Goal: Task Accomplishment & Management: Use online tool/utility

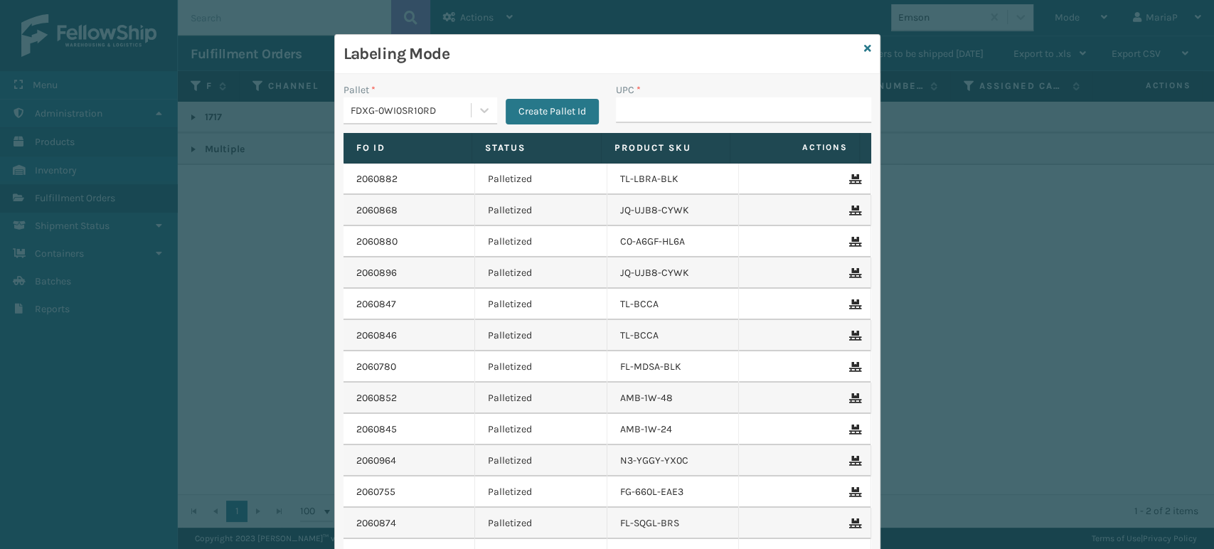
click at [650, 120] on input "UPC *" at bounding box center [743, 110] width 255 height 26
type input "840985121907"
type input "8100819"
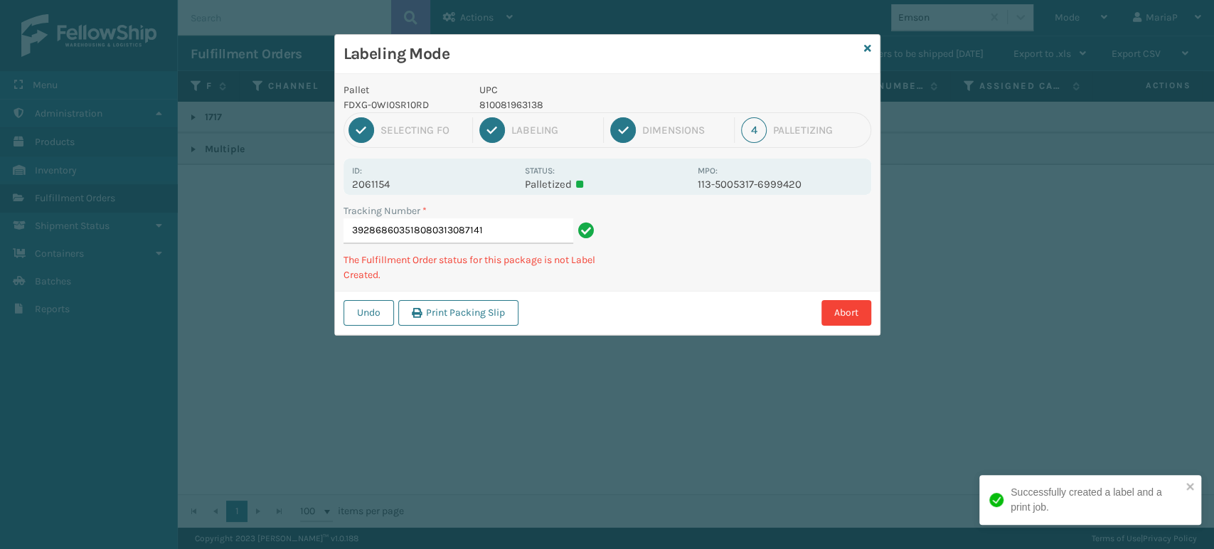
type input "392868603518080313087141"
type input "884118652595840985120467"
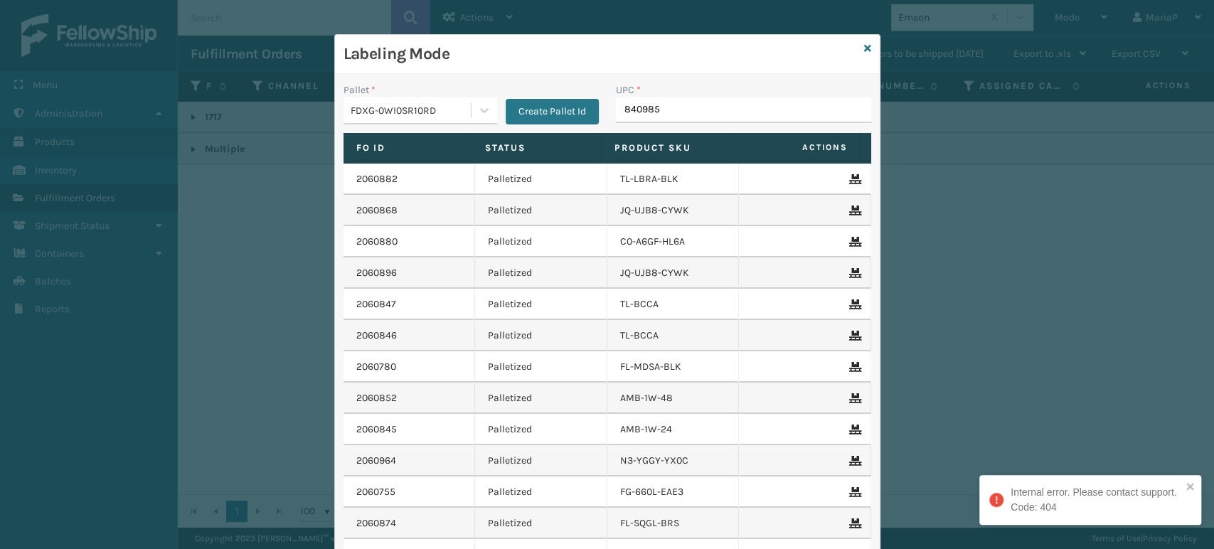
type input "8409851"
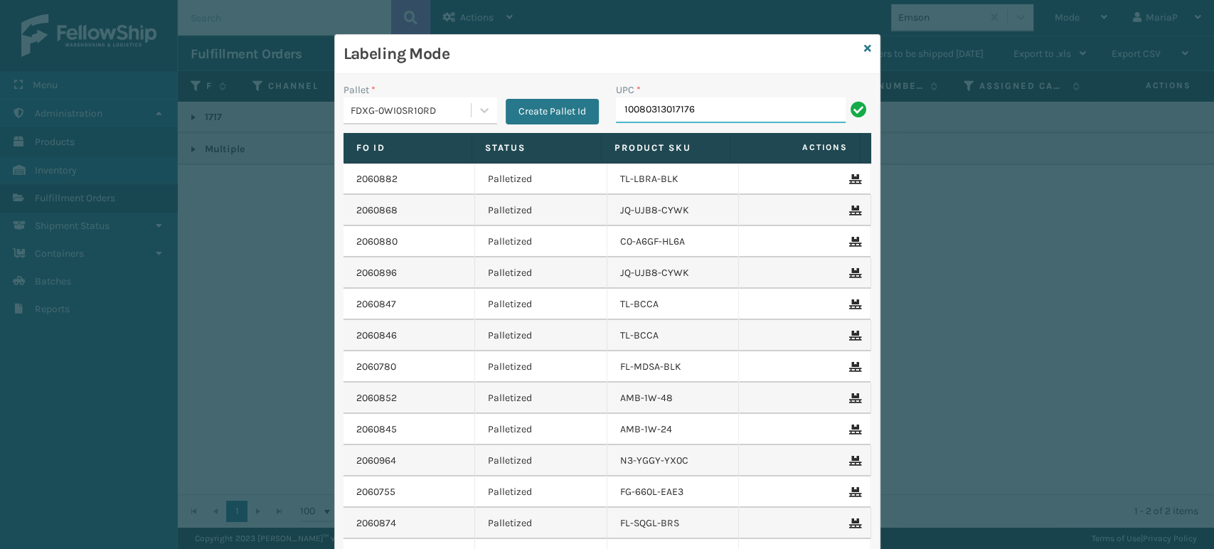
type input "10080313017176"
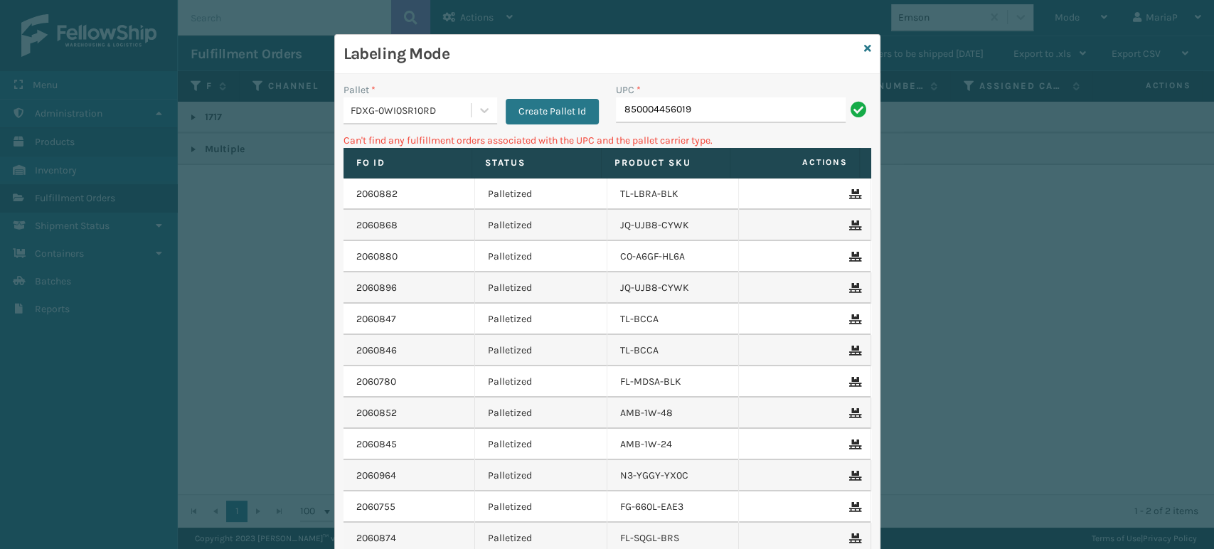
click at [409, 112] on div "FDXG-0WI0SR10RD" at bounding box center [412, 110] width 122 height 15
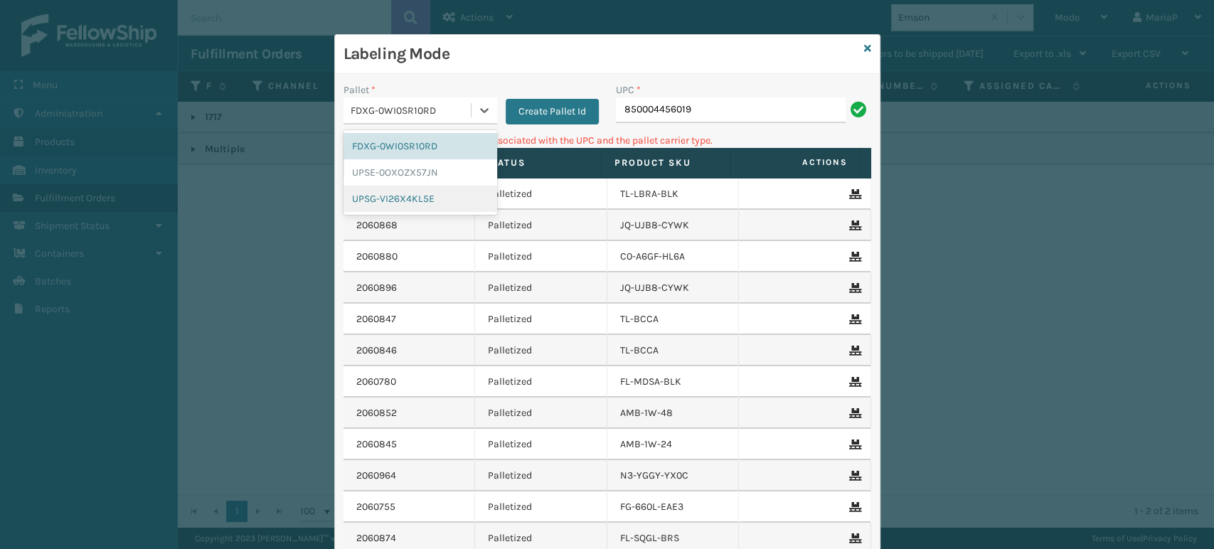
click at [428, 197] on div "UPSG-VI26X4KL5E" at bounding box center [421, 199] width 154 height 26
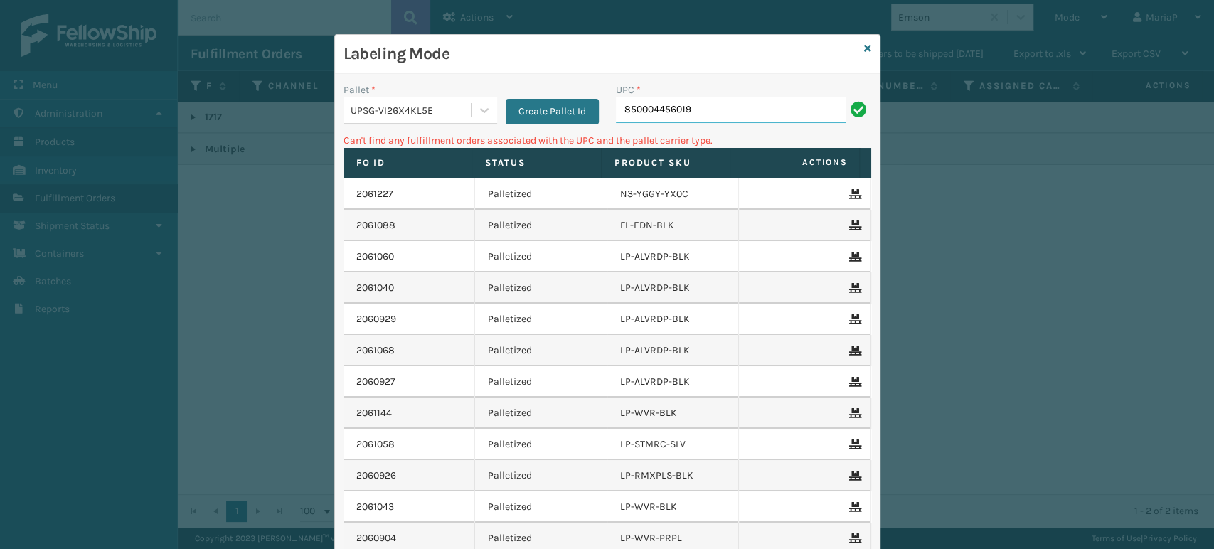
click at [715, 112] on input "850004456019" at bounding box center [731, 110] width 230 height 26
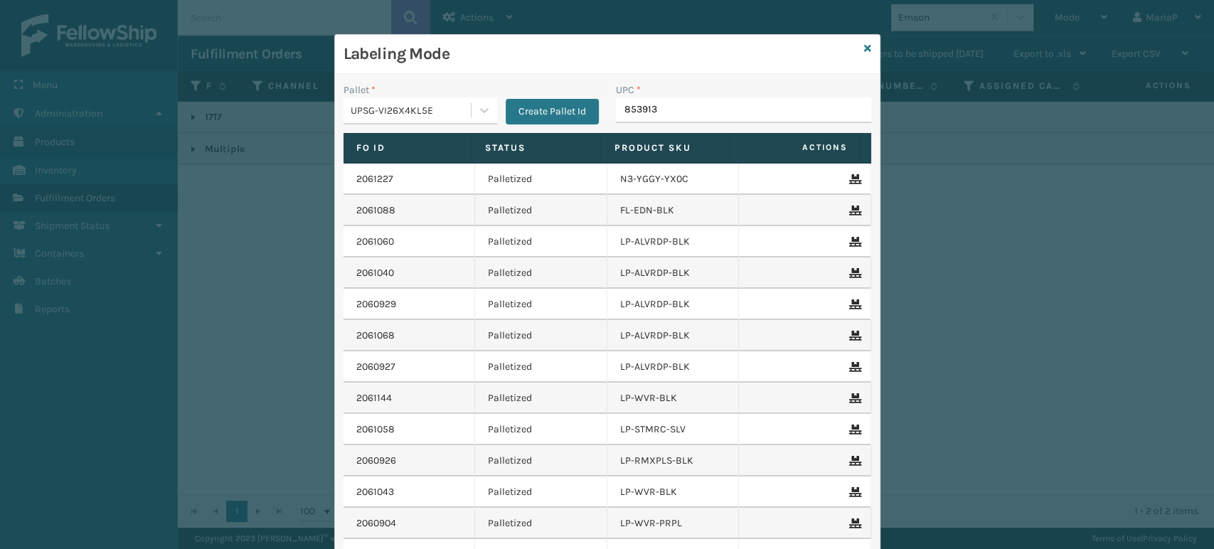
type input "8539130"
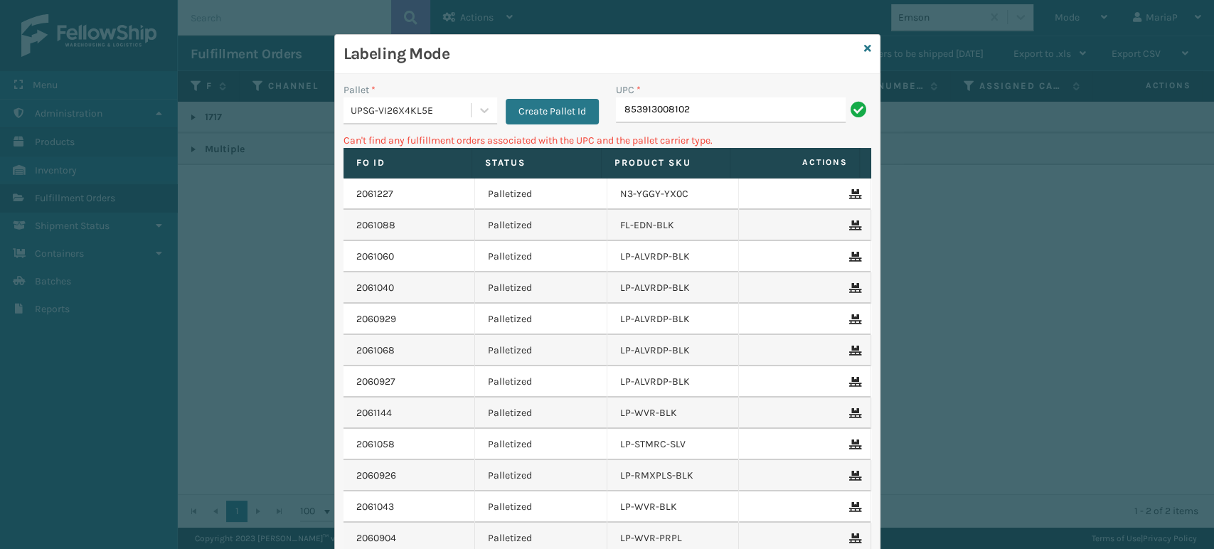
click at [444, 112] on div "UPSG-VI26X4KL5E" at bounding box center [412, 110] width 122 height 15
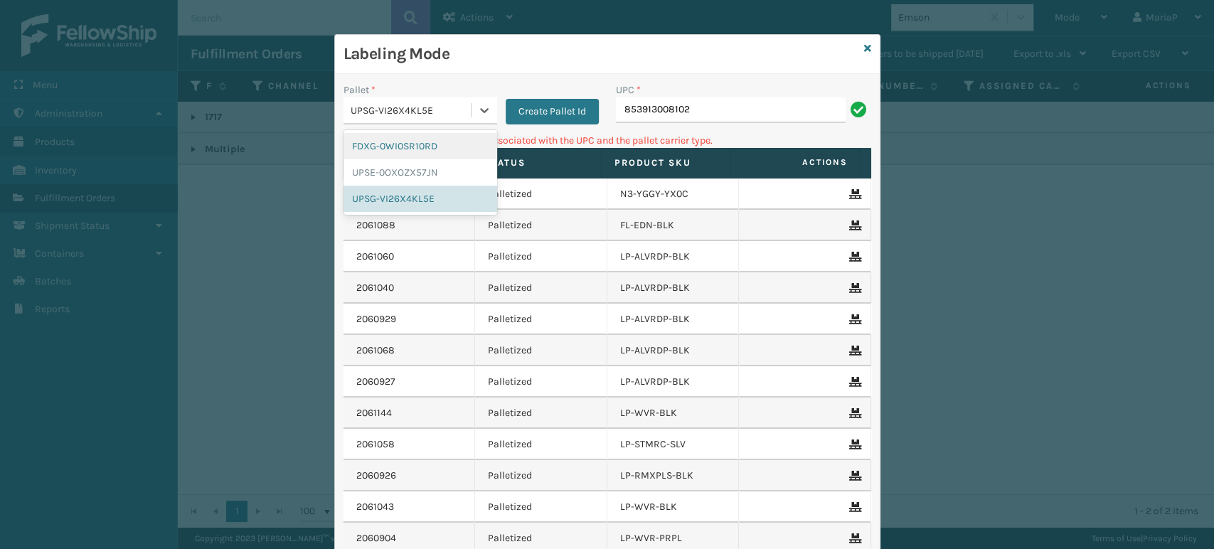
drag, startPoint x: 421, startPoint y: 147, endPoint x: 530, endPoint y: 147, distance: 108.8
click at [421, 147] on div "FDXG-0WI0SR10RD" at bounding box center [421, 146] width 154 height 26
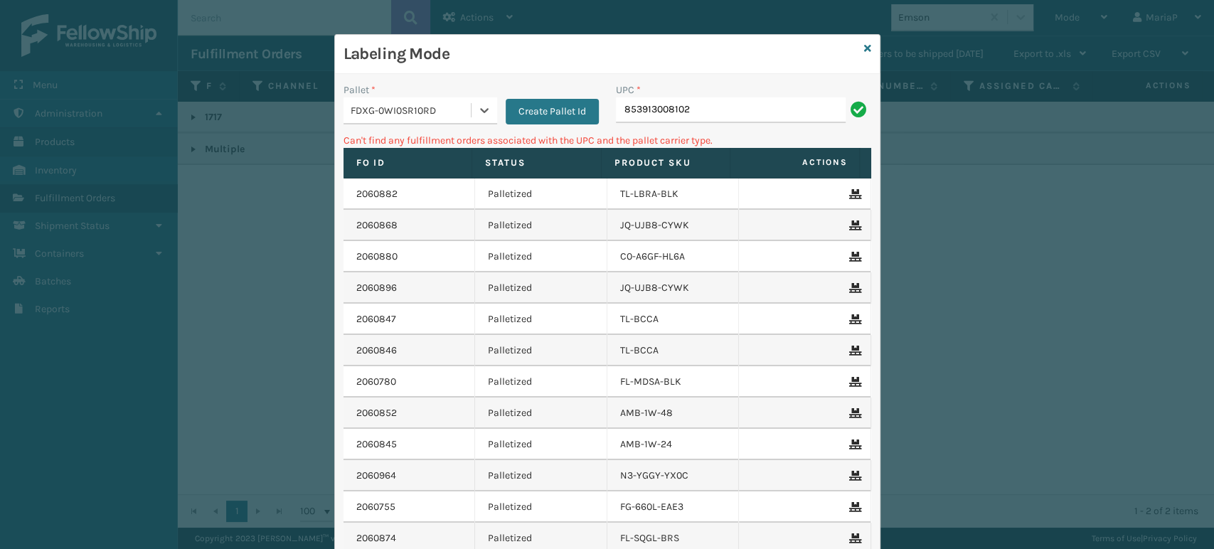
click at [660, 126] on div "UPC * 853913008102" at bounding box center [744, 108] width 272 height 51
click at [662, 122] on input "853913008102" at bounding box center [731, 110] width 230 height 26
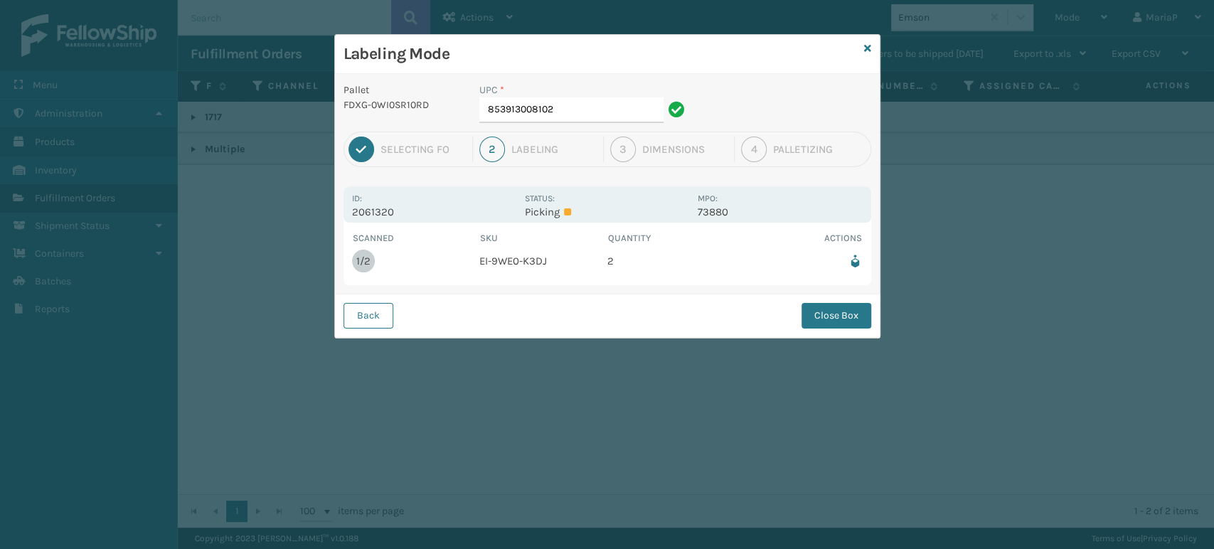
click at [816, 310] on button "Close Box" at bounding box center [837, 316] width 70 height 26
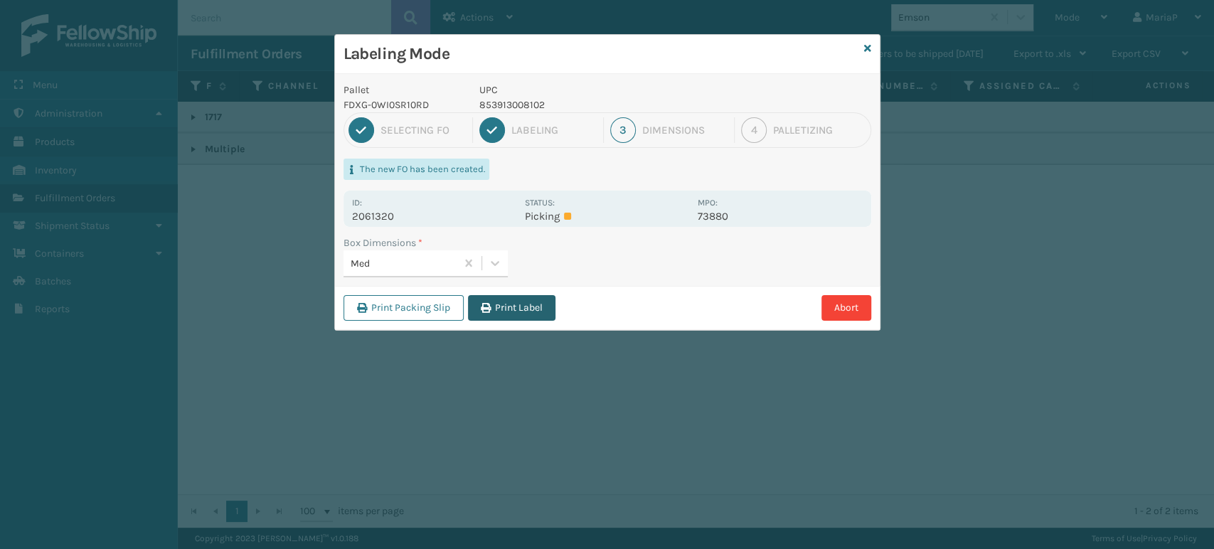
click at [536, 305] on button "Print Label" at bounding box center [512, 308] width 88 height 26
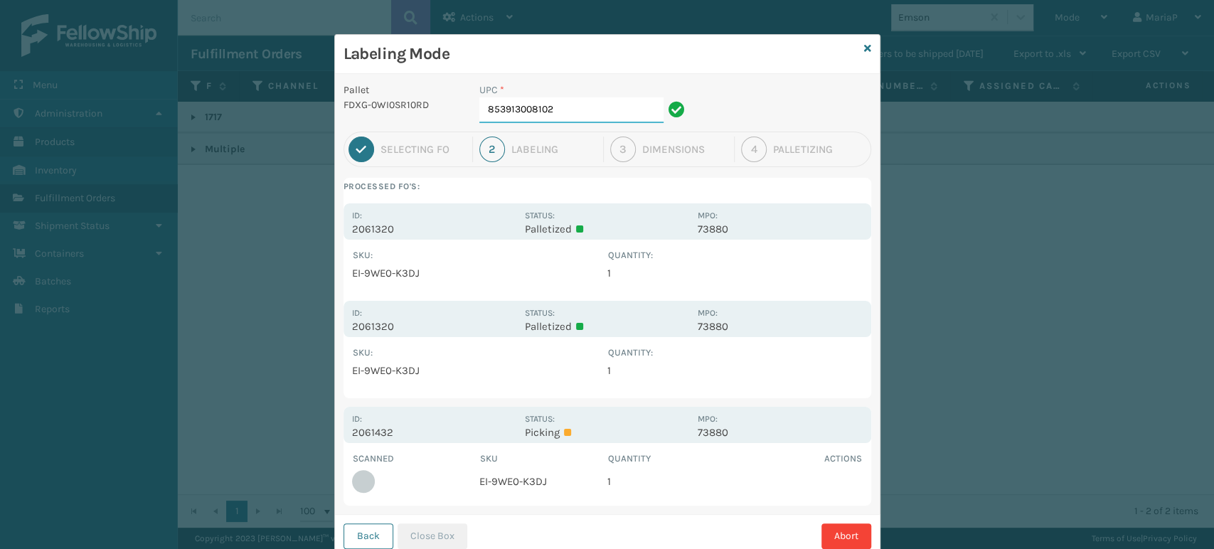
click at [573, 112] on input "853913008102" at bounding box center [572, 110] width 184 height 26
click at [423, 539] on button "Close Box" at bounding box center [433, 537] width 70 height 26
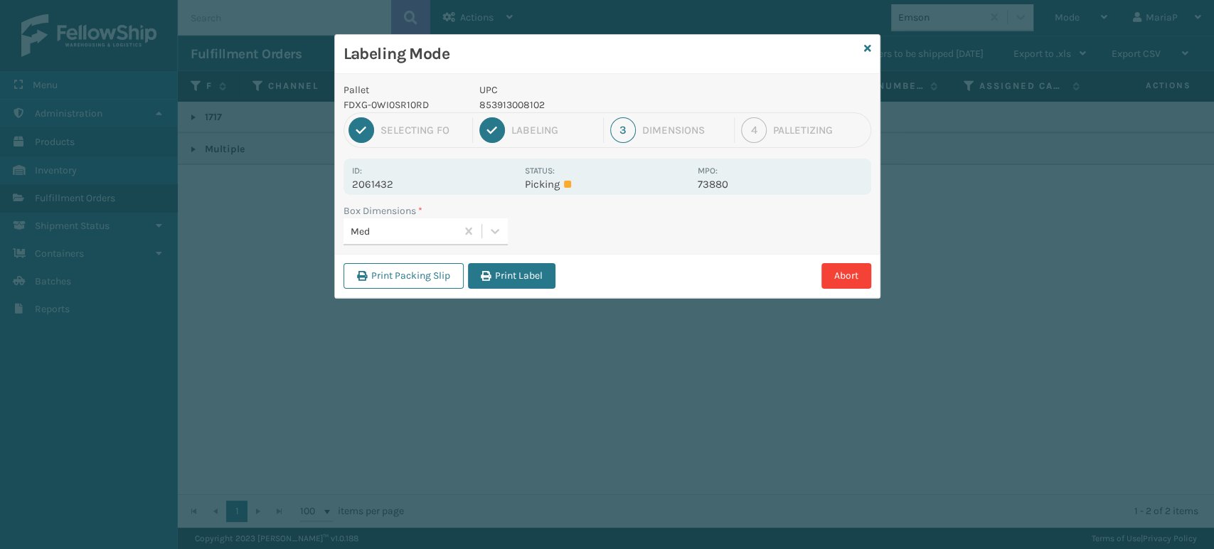
click at [544, 290] on div "Print Packing Slip Print Label Abort" at bounding box center [607, 275] width 545 height 43
drag, startPoint x: 544, startPoint y: 289, endPoint x: 581, endPoint y: 260, distance: 46.1
click at [544, 289] on div "Print Packing Slip Print Label Abort" at bounding box center [607, 275] width 545 height 43
click at [536, 276] on button "Print Label" at bounding box center [512, 276] width 88 height 26
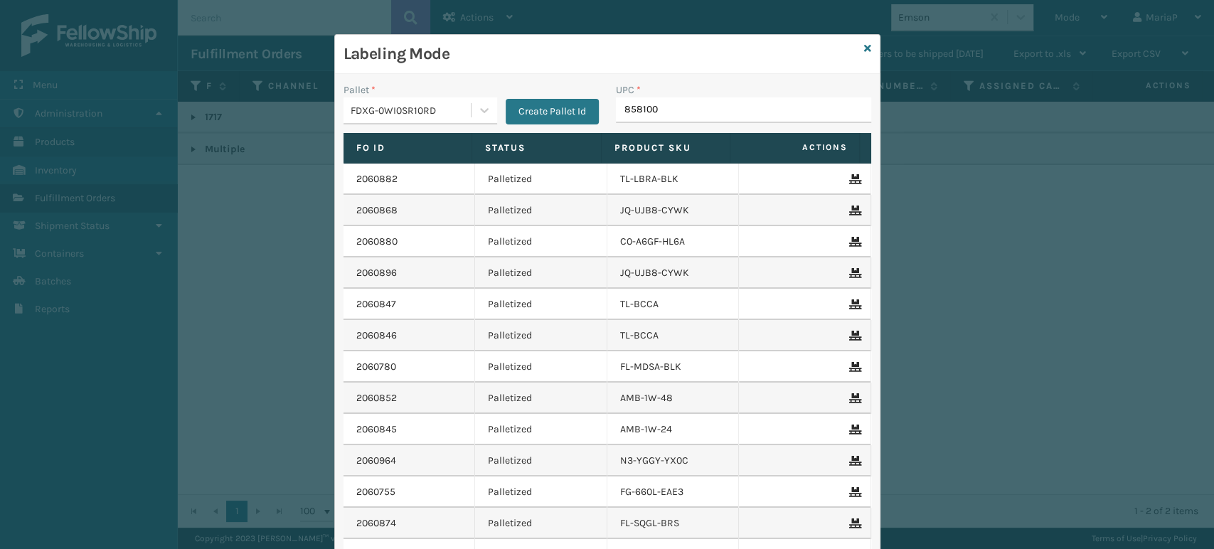
type input "8581000"
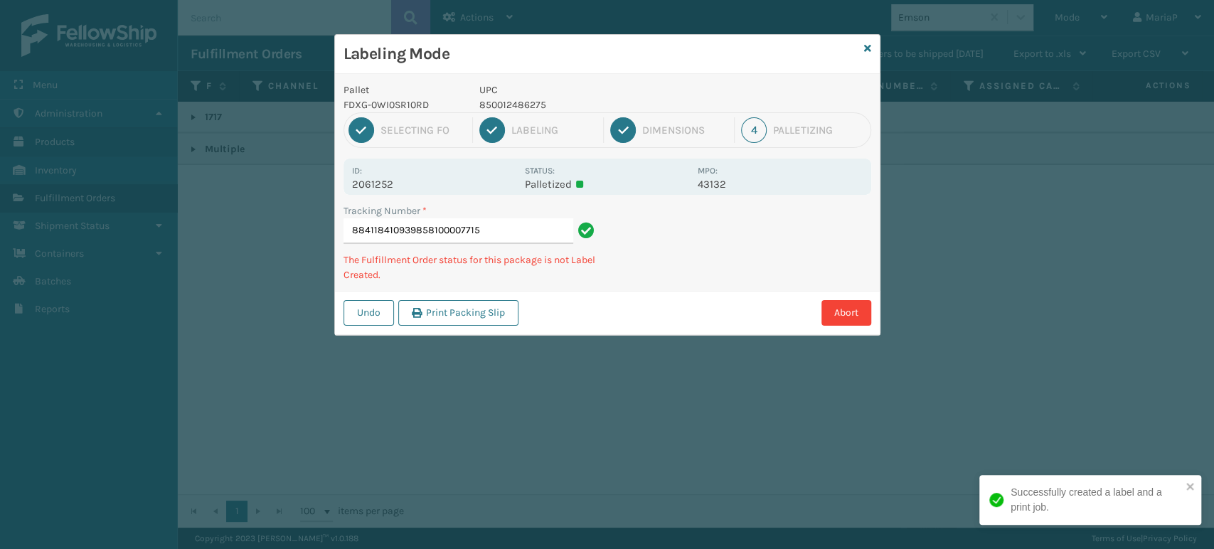
type input "884118410939858100007715"
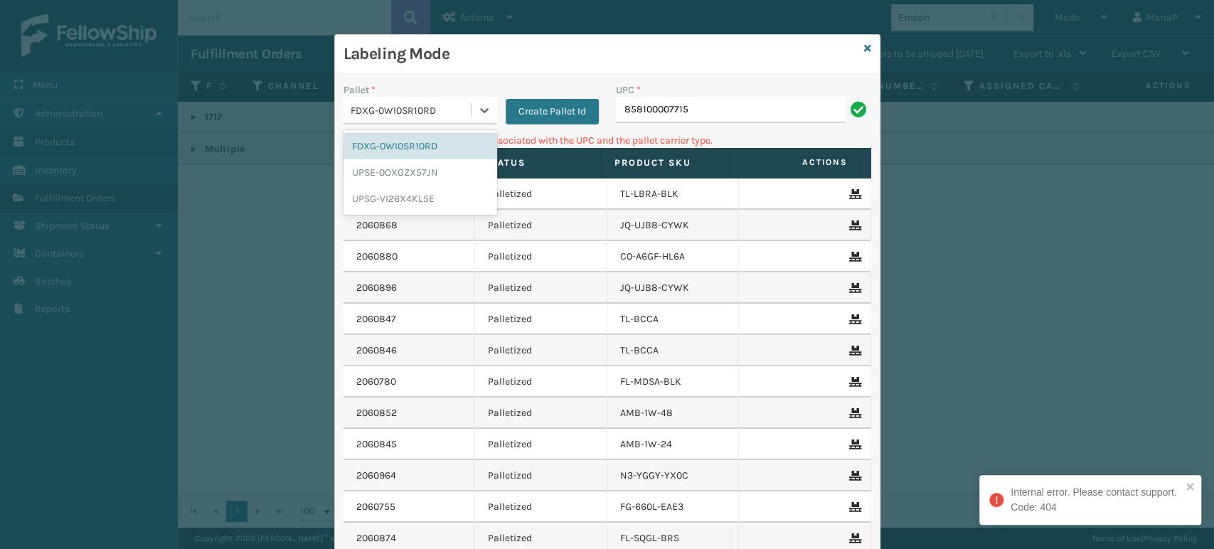
click at [430, 109] on div "FDXG-0WI0SR10RD" at bounding box center [412, 110] width 122 height 15
click at [398, 191] on div "UPSG-VI26X4KL5E" at bounding box center [421, 199] width 154 height 26
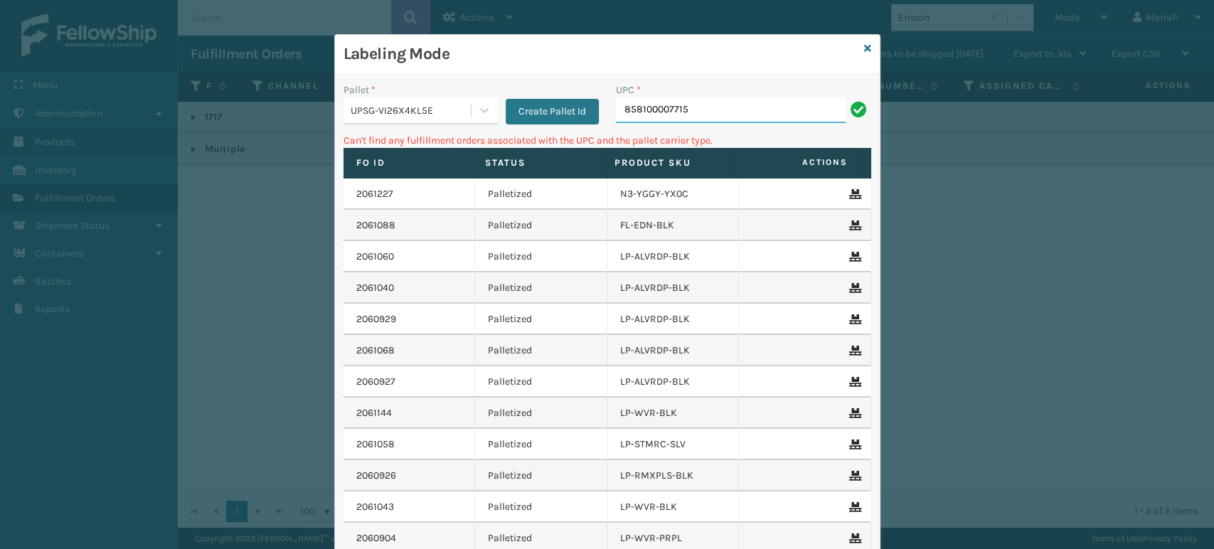
click at [694, 115] on input "858100007715" at bounding box center [731, 110] width 230 height 26
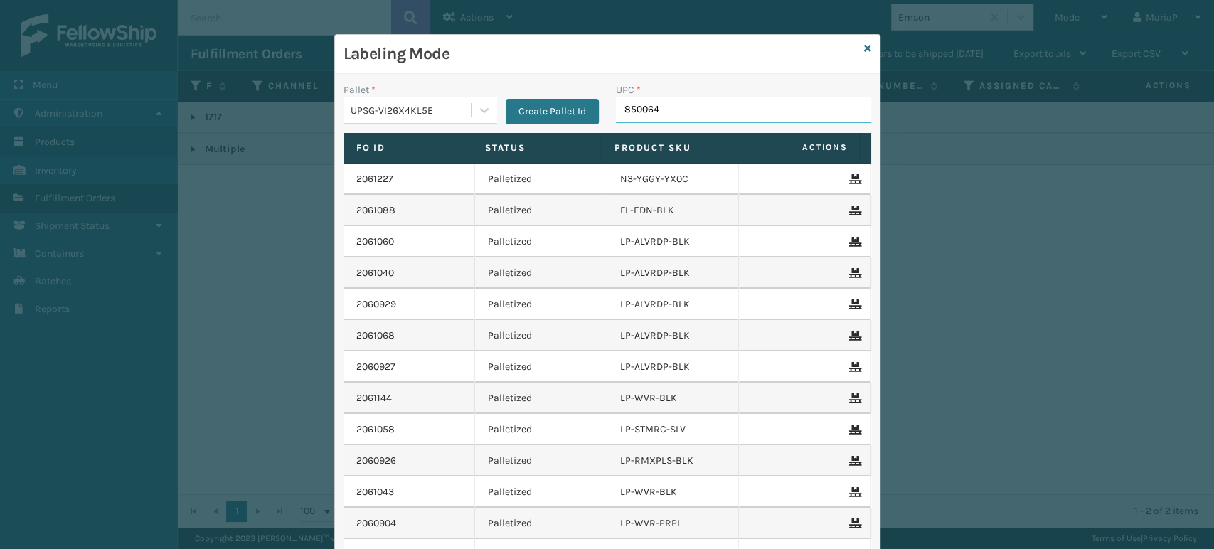
type input "8500645"
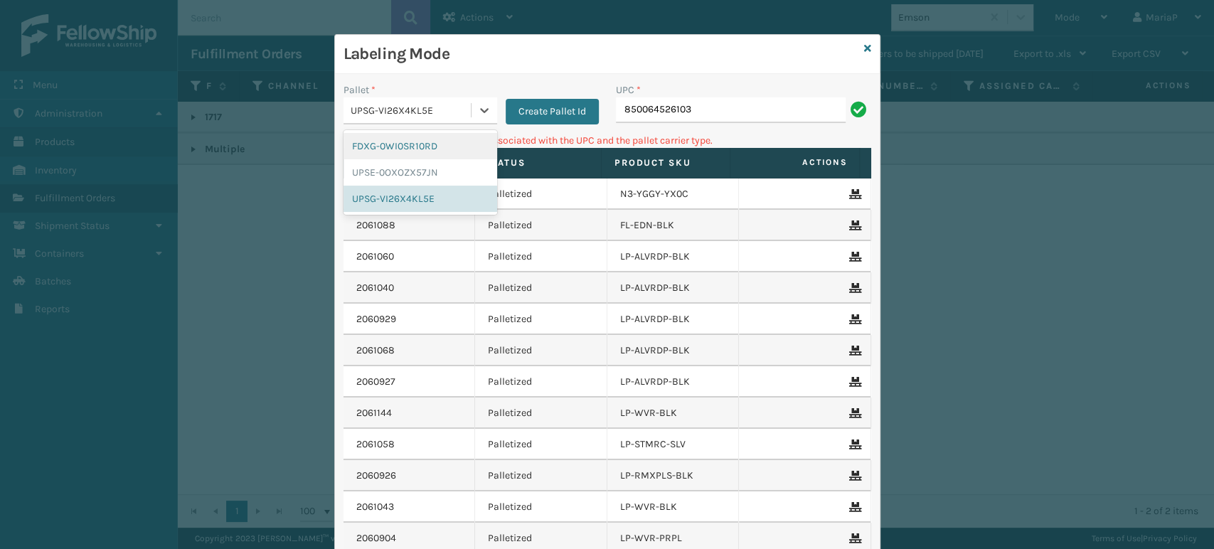
click at [461, 112] on div "UPSG-VI26X4KL5E" at bounding box center [412, 110] width 122 height 15
click at [420, 144] on div "FDXG-0WI0SR10RD" at bounding box center [421, 146] width 154 height 26
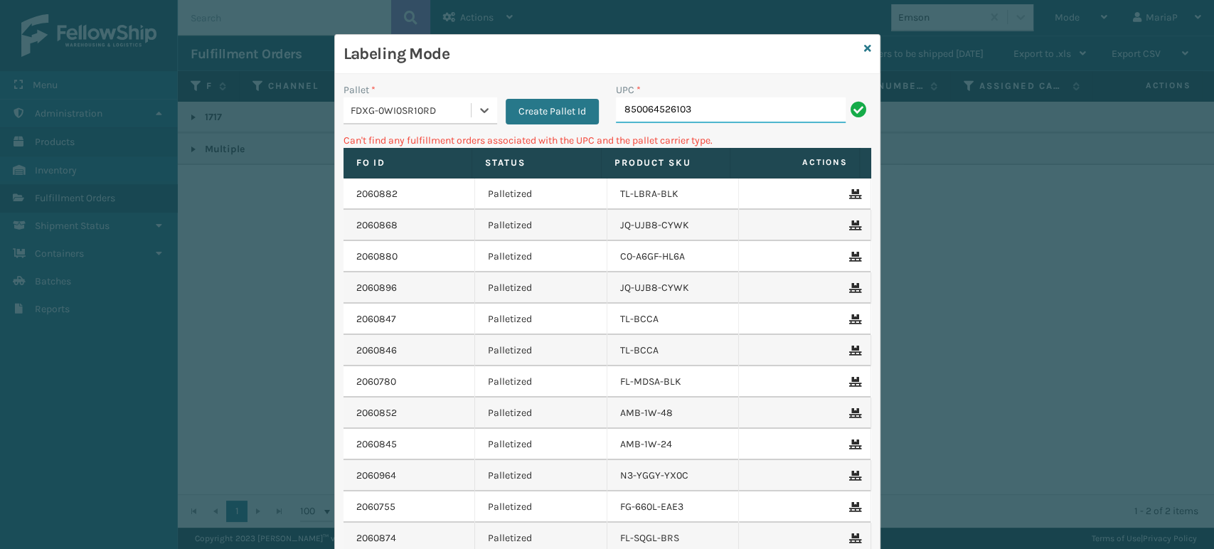
click at [653, 121] on input "850064526103" at bounding box center [731, 110] width 230 height 26
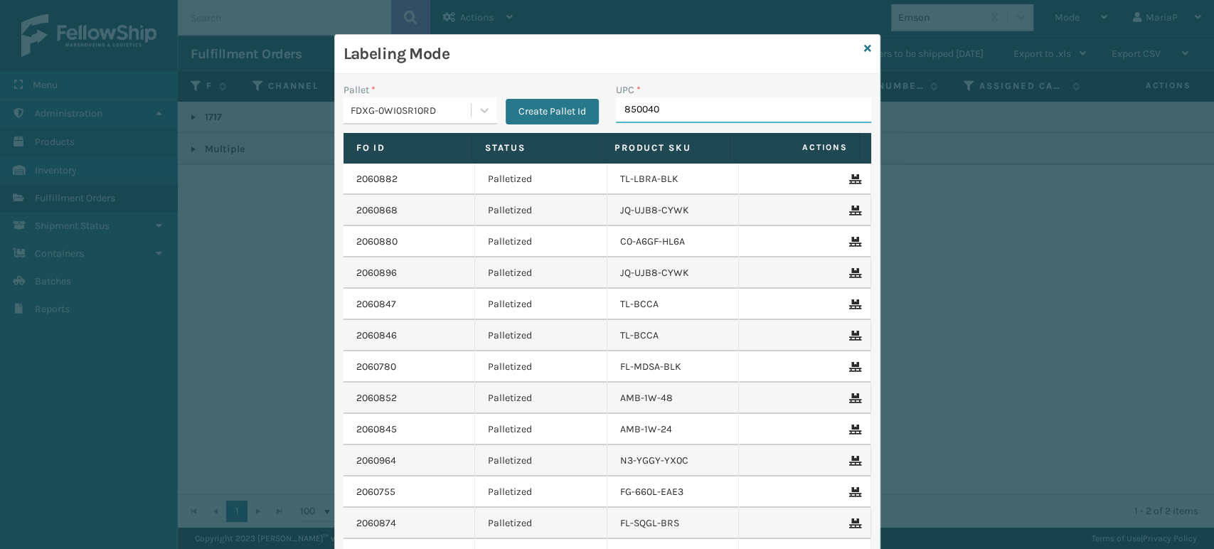
type input "8500406"
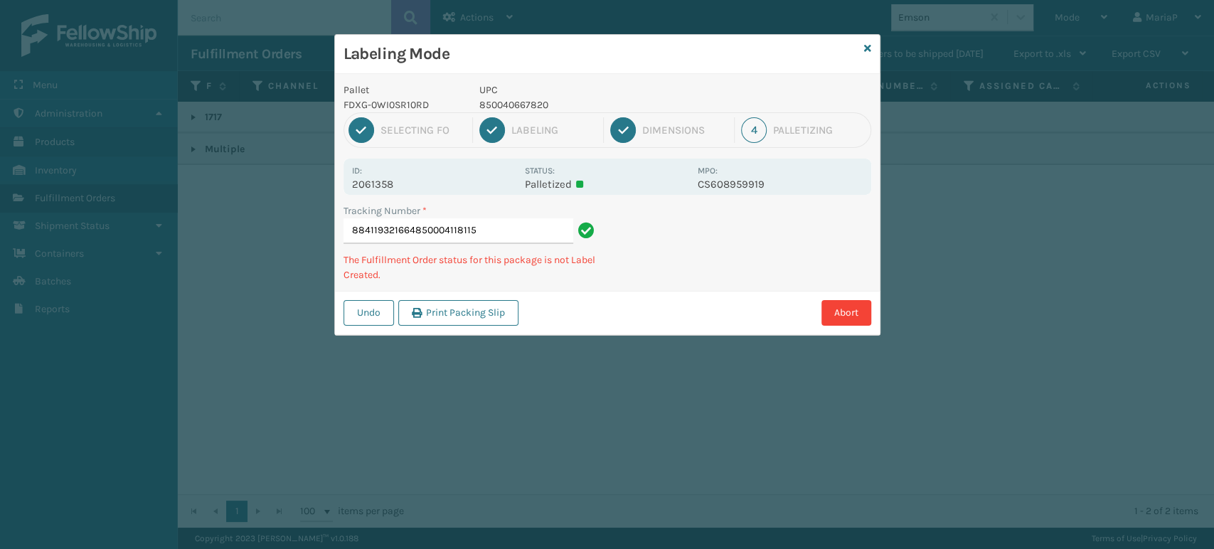
type input "884119321664850004118115"
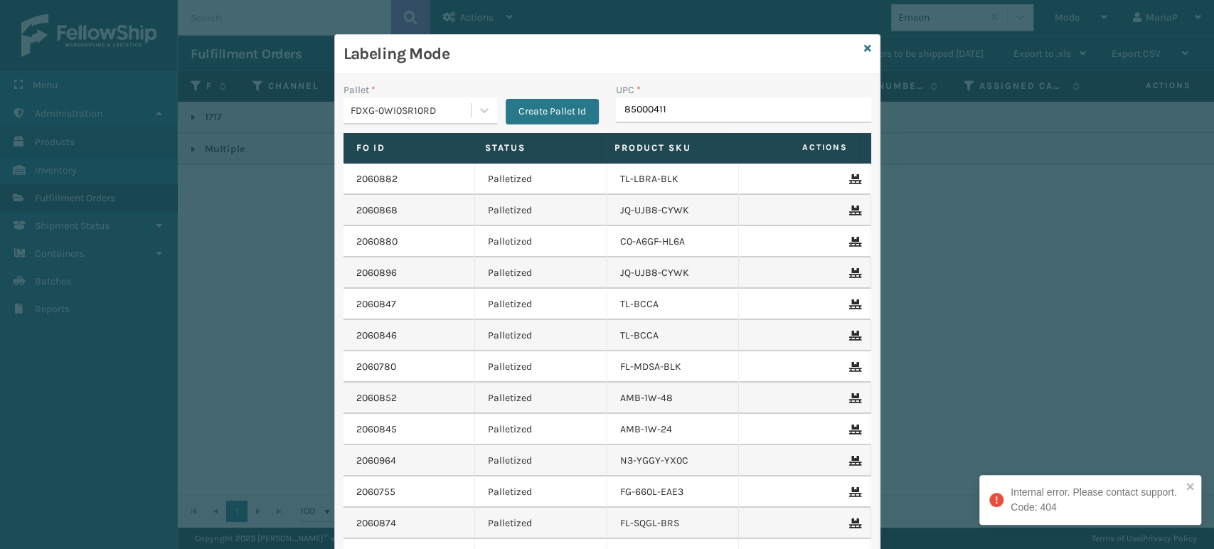
type input "850004118"
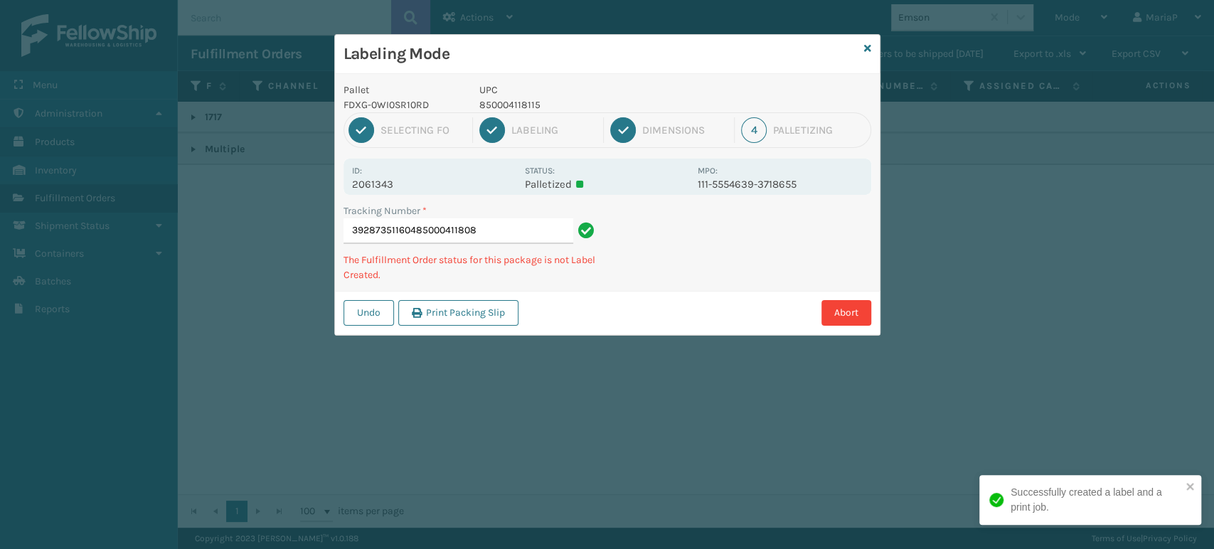
type input "392873511604850004118085"
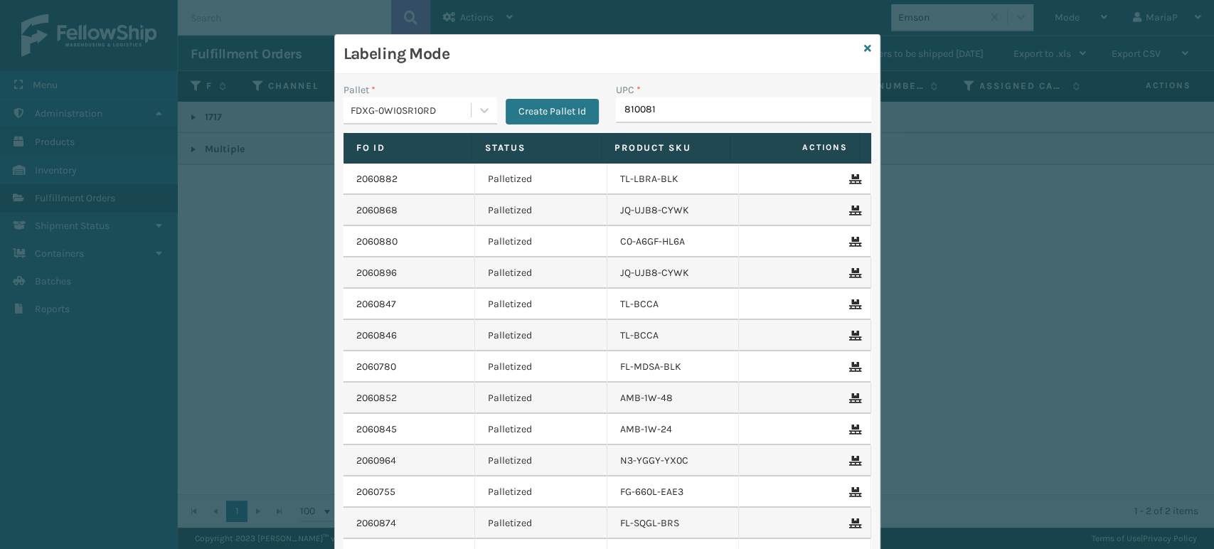
type input "8100819"
type input "8500041"
type input "853913008072"
type input "FL-OLVA-CRM"
type input "858100007920"
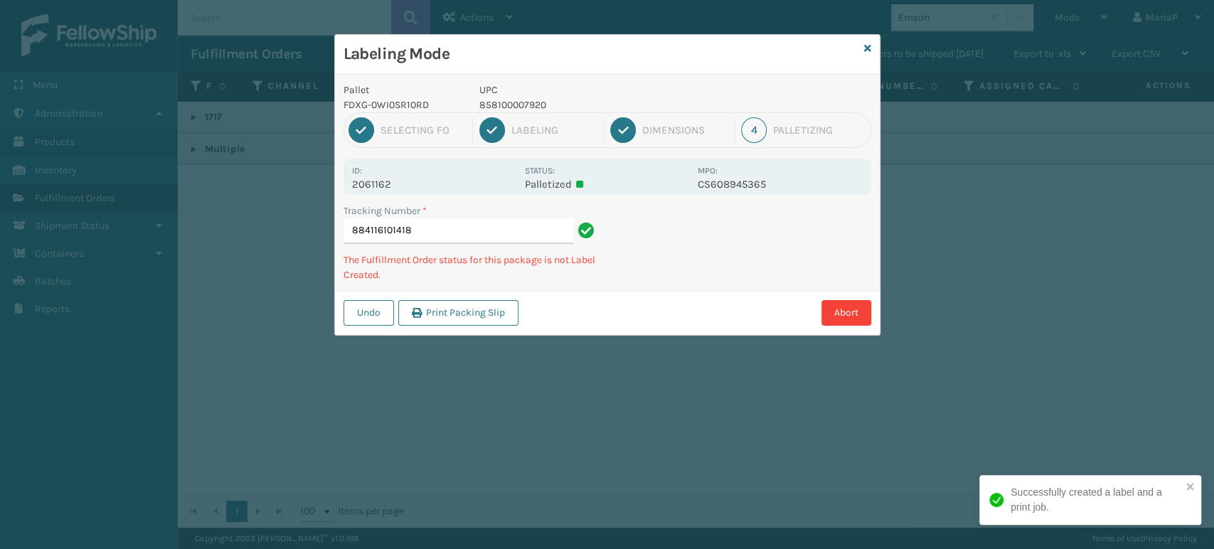
click at [507, 108] on p "858100007920" at bounding box center [585, 104] width 210 height 15
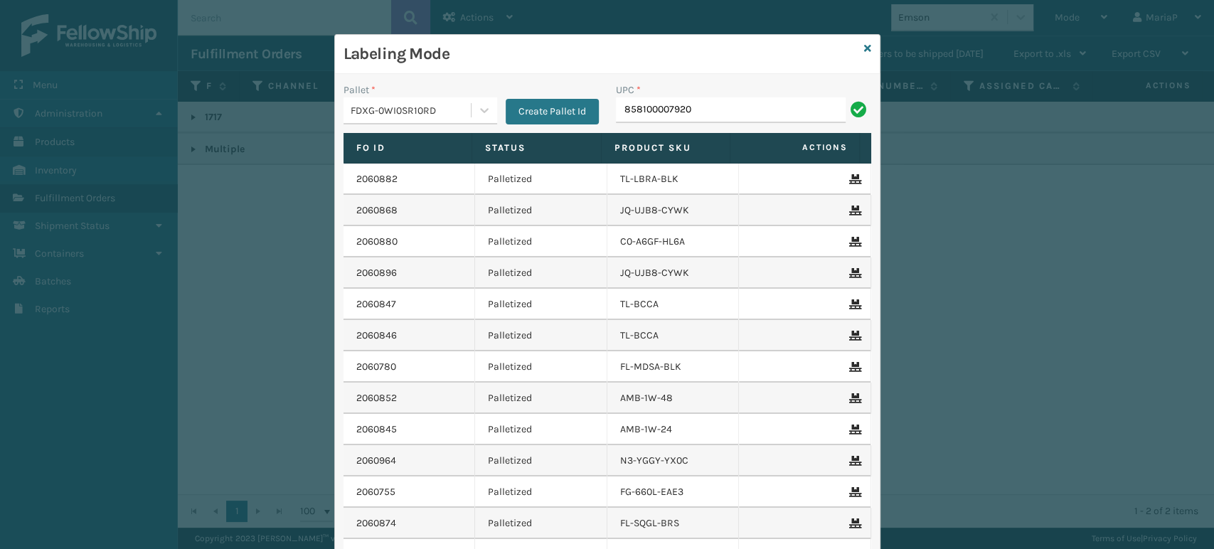
type input "858100007920"
click at [864, 46] on icon at bounding box center [867, 48] width 7 height 10
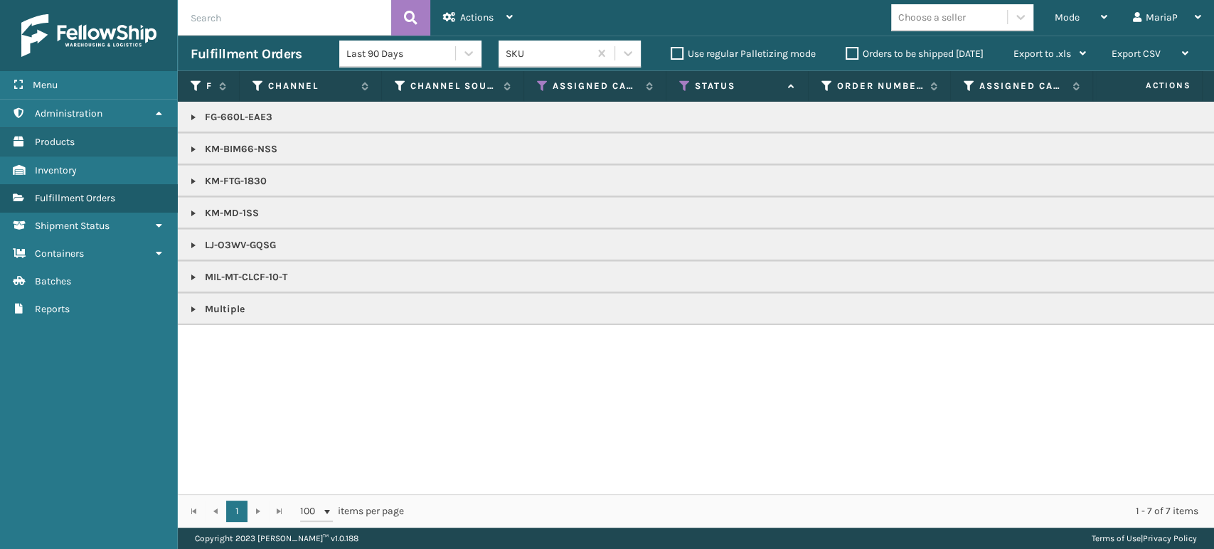
click at [195, 307] on link at bounding box center [193, 309] width 11 height 11
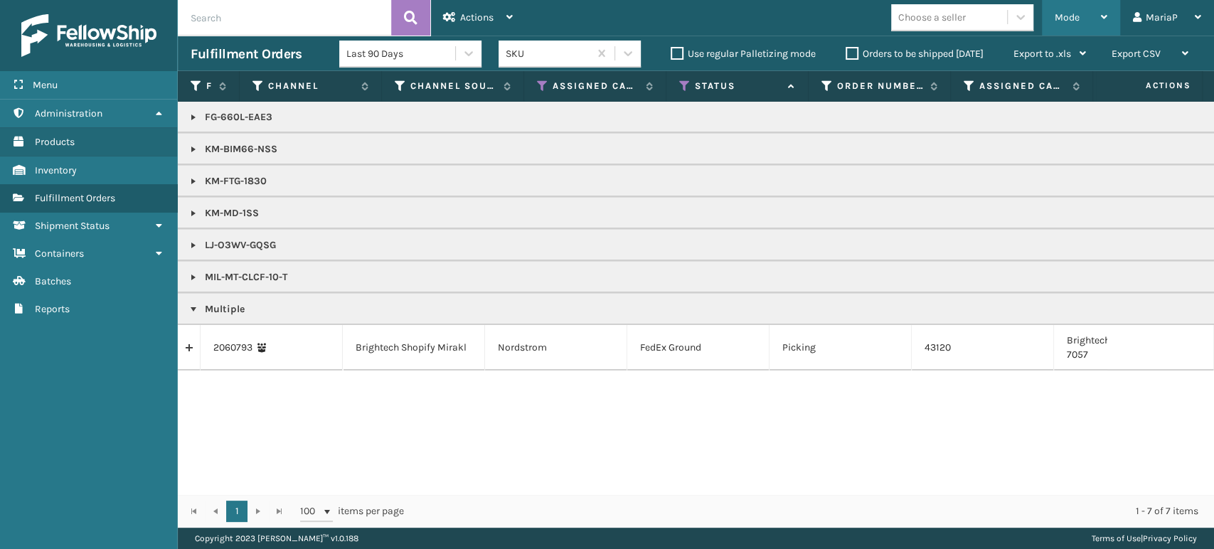
click at [1053, 14] on div "Mode Regular Mode Picking Mode Labeling Mode Exit Scan Mode" at bounding box center [1081, 18] width 78 height 36
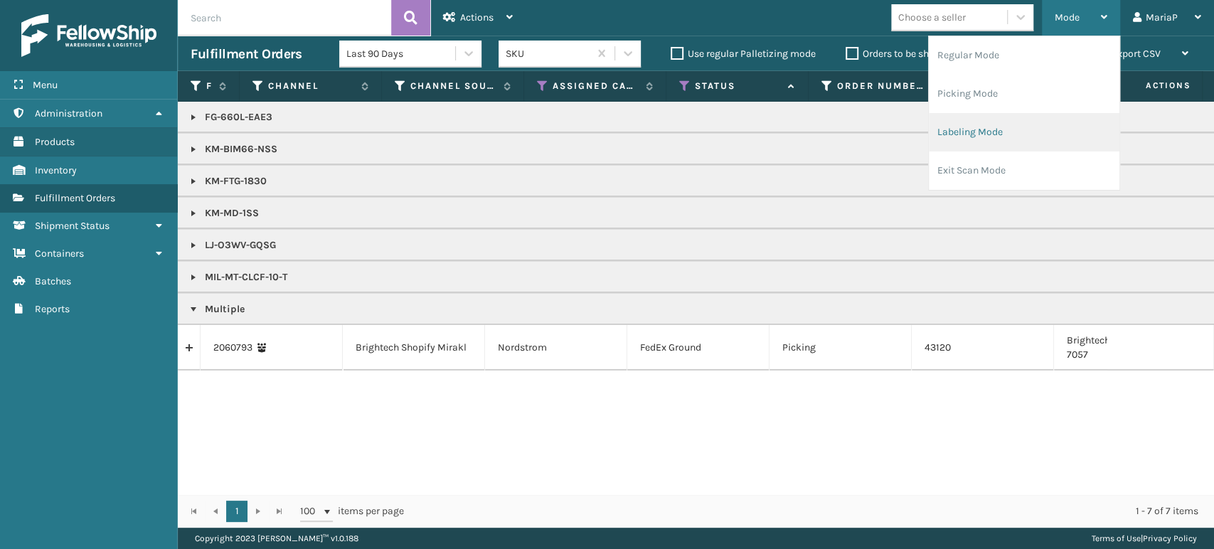
click at [1036, 118] on li "Labeling Mode" at bounding box center [1024, 132] width 191 height 38
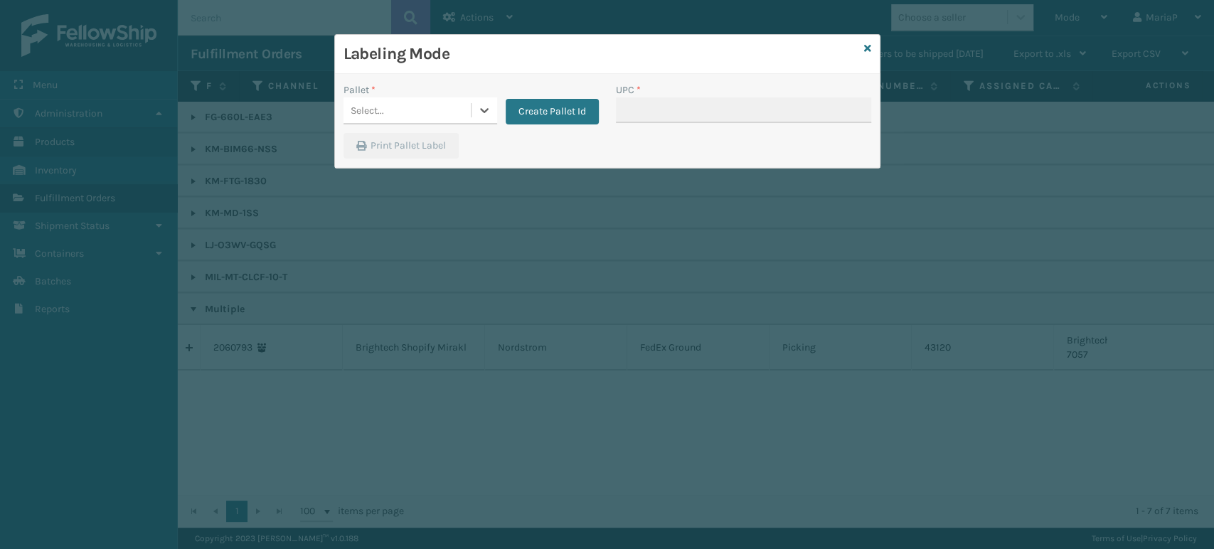
click at [387, 83] on div "Pallet *" at bounding box center [421, 90] width 154 height 15
drag, startPoint x: 387, startPoint y: 90, endPoint x: 434, endPoint y: 118, distance: 54.5
click at [388, 92] on div "Pallet *" at bounding box center [421, 90] width 154 height 15
click at [444, 125] on div "Pallet * Select... Create Pallet Id" at bounding box center [471, 108] width 272 height 51
click at [445, 99] on div "Select..." at bounding box center [407, 110] width 127 height 23
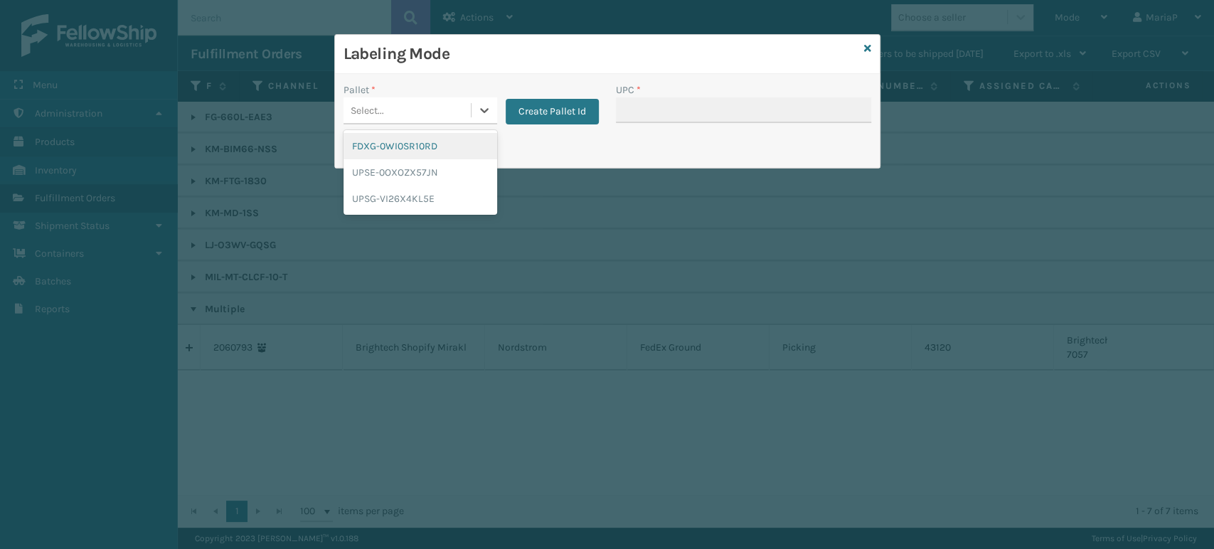
click at [421, 142] on div "FDXG-0WI0SR10RD" at bounding box center [421, 146] width 154 height 26
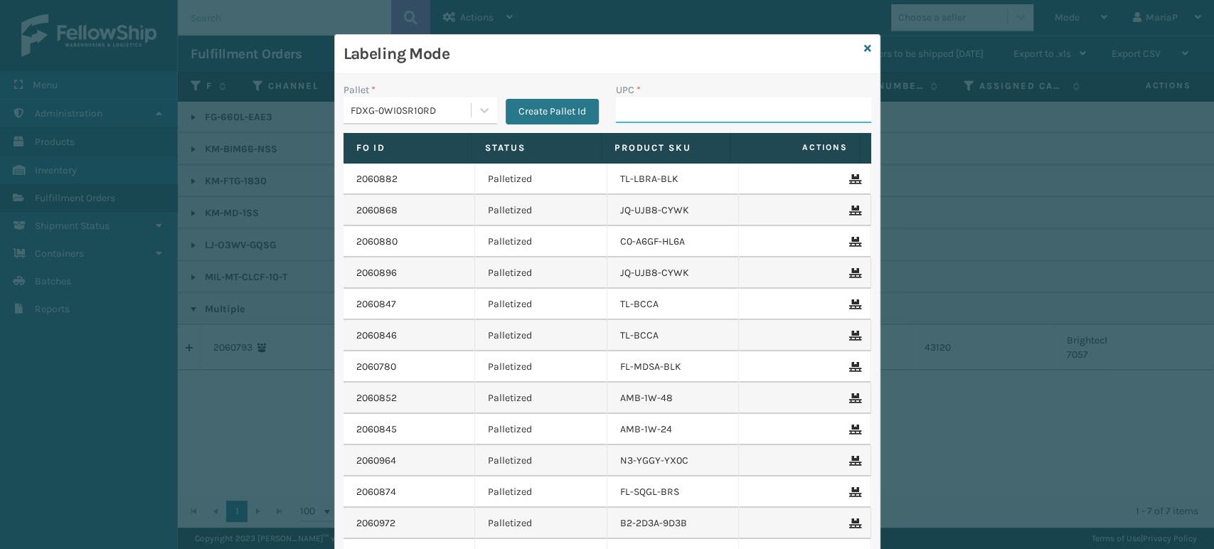
click at [696, 97] on input "UPC *" at bounding box center [743, 110] width 255 height 26
type input "850040667622"
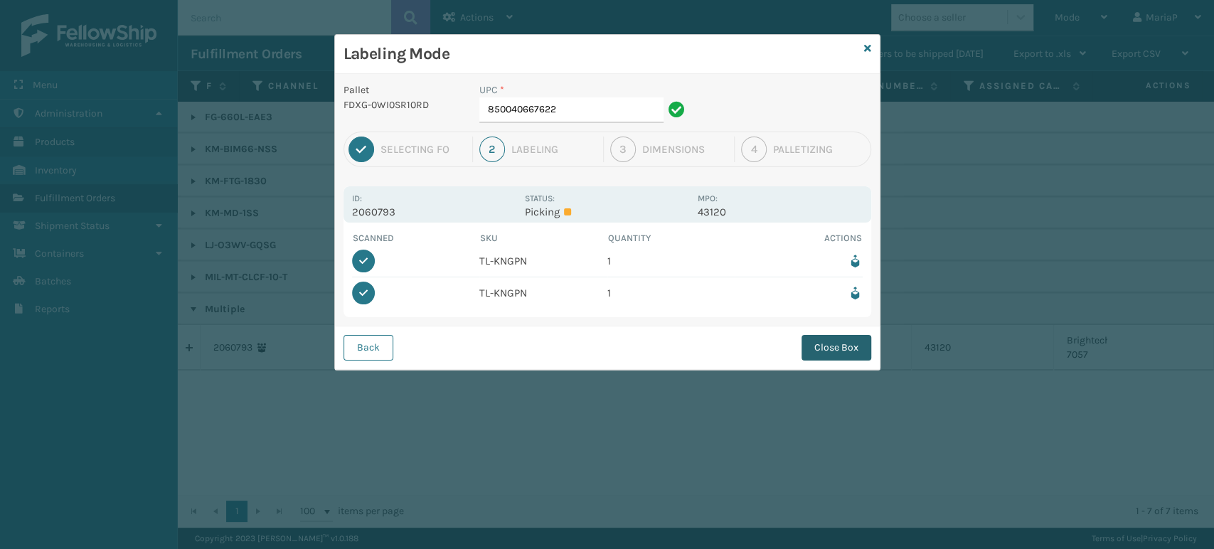
click at [830, 341] on button "Close Box" at bounding box center [837, 348] width 70 height 26
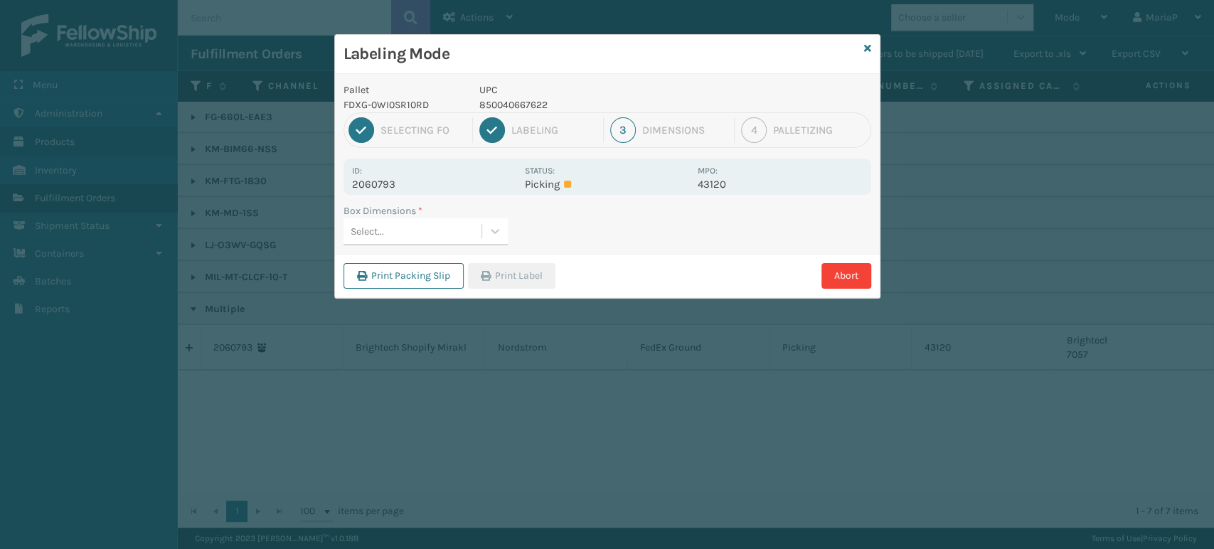
click at [459, 231] on div "Select..." at bounding box center [413, 231] width 138 height 23
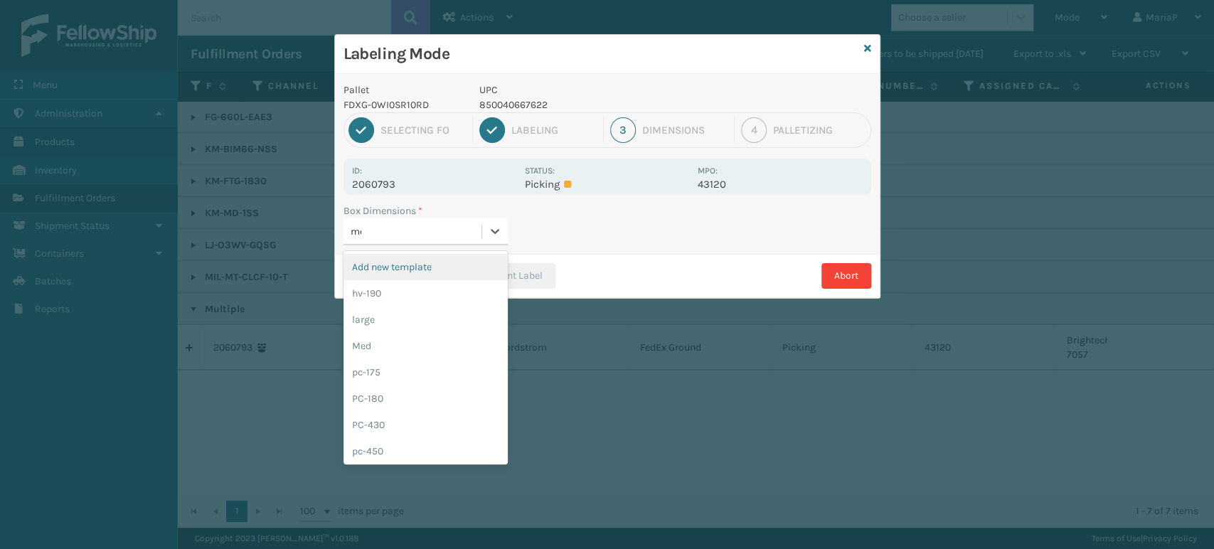
type input "med"
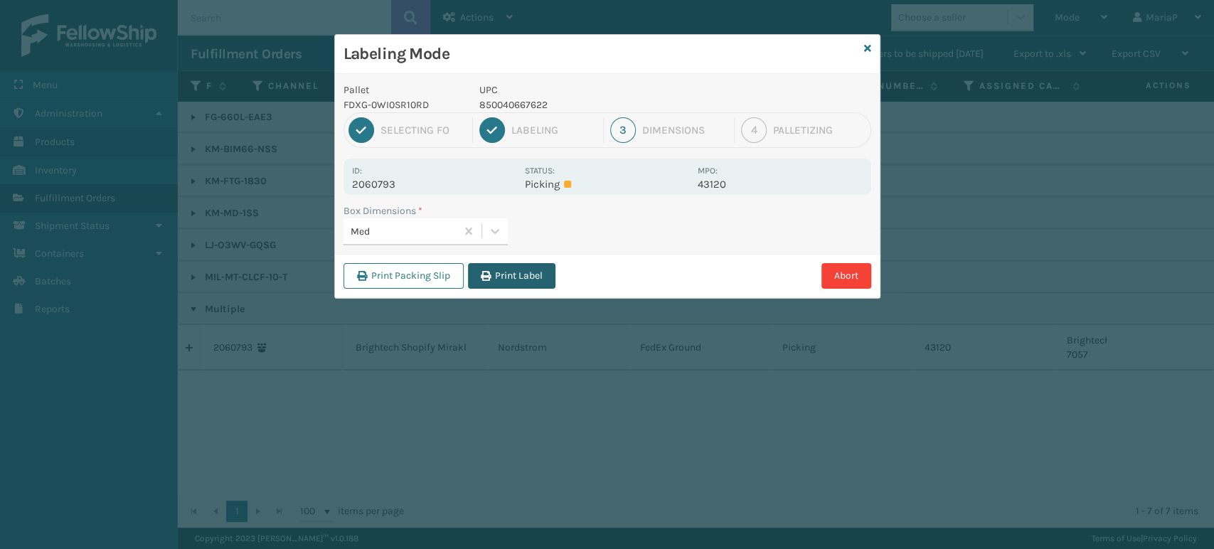
click at [511, 280] on button "Print Label" at bounding box center [512, 276] width 88 height 26
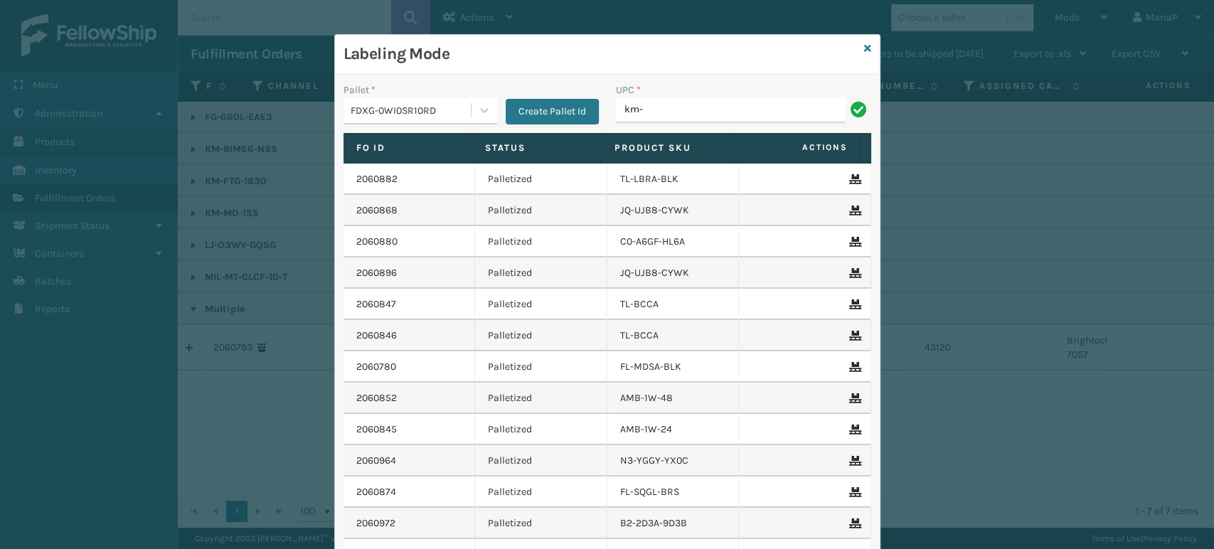
type input "KM-MD-1SS"
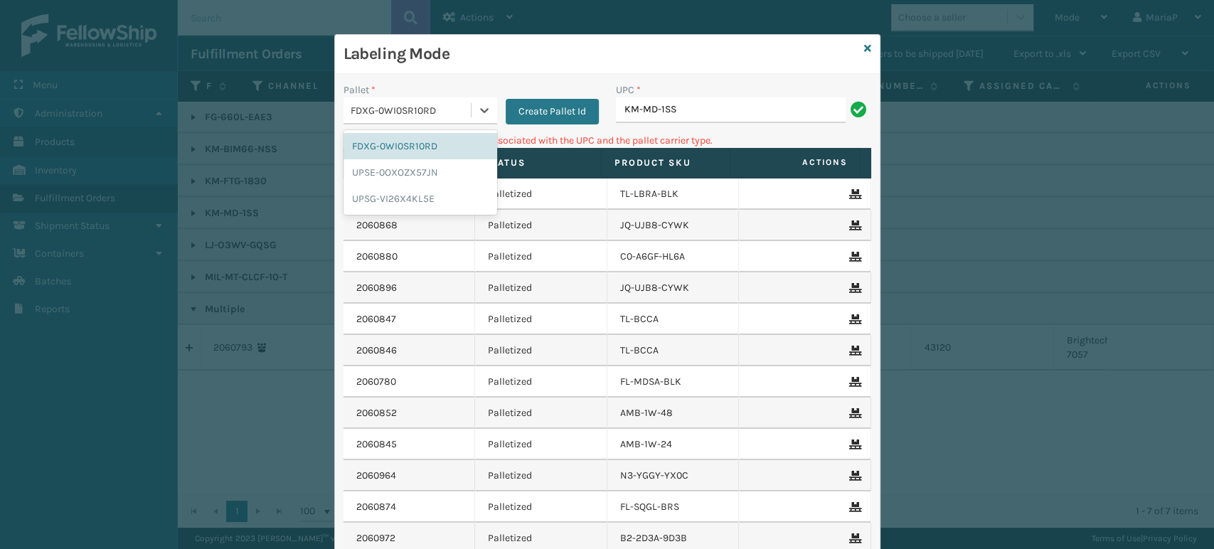
click at [415, 118] on div "FDXG-0WI0SR10RD" at bounding box center [407, 110] width 127 height 23
click at [409, 200] on div "UPSG-VI26X4KL5E" at bounding box center [421, 199] width 154 height 26
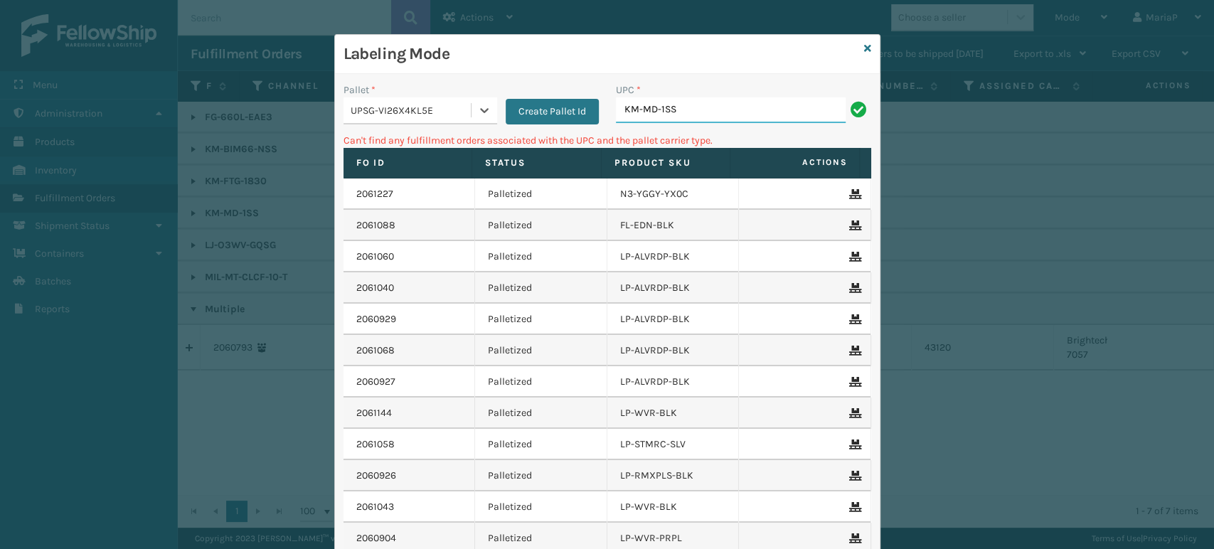
click at [701, 114] on input "KM-MD-1SS" at bounding box center [731, 110] width 230 height 26
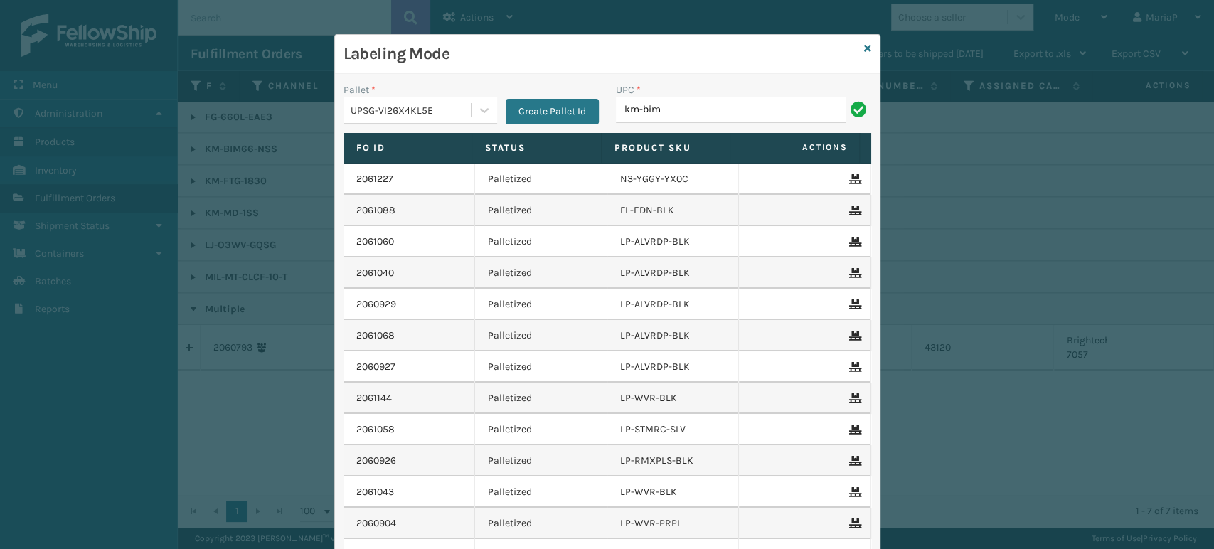
type input "KM-BIM66-NSS"
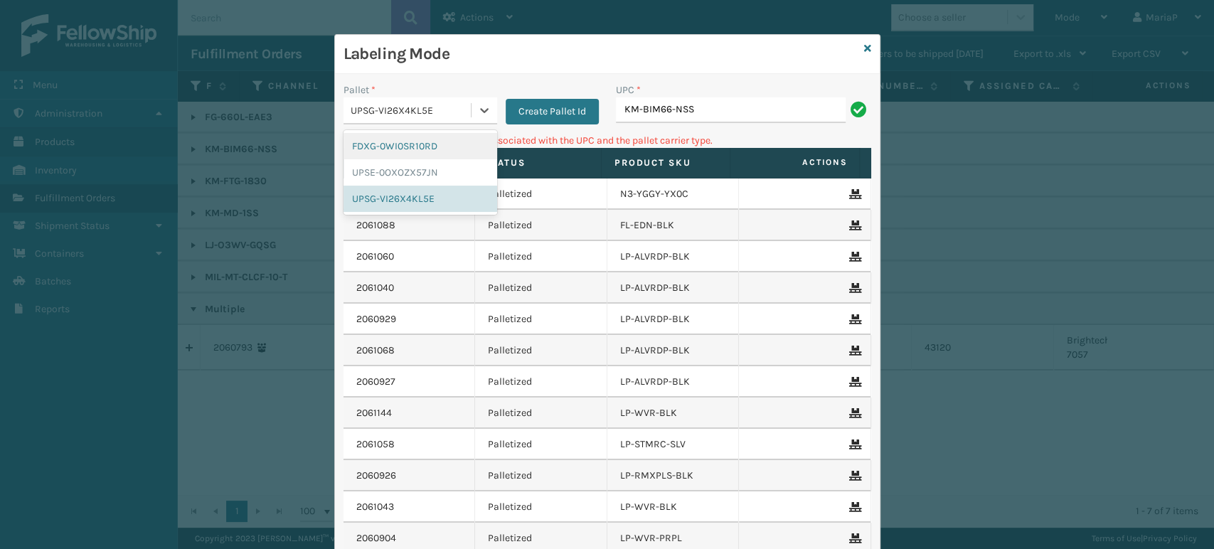
click at [410, 115] on div "UPSG-VI26X4KL5E" at bounding box center [412, 110] width 122 height 15
drag, startPoint x: 429, startPoint y: 144, endPoint x: 535, endPoint y: 134, distance: 106.5
click at [430, 144] on div "FDXG-0WI0SR10RD" at bounding box center [421, 146] width 154 height 26
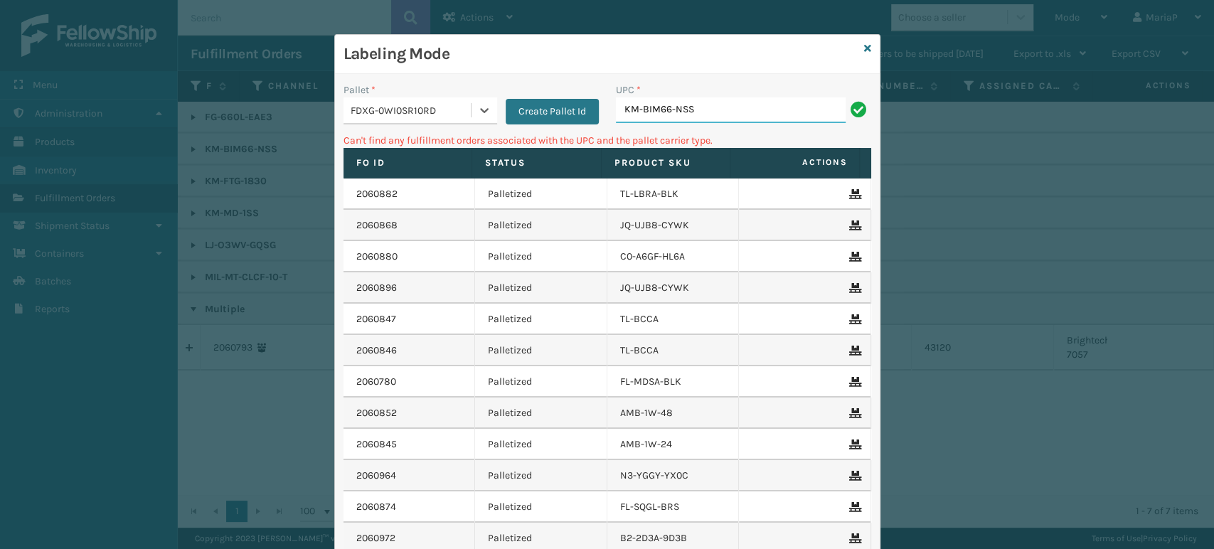
click at [638, 113] on input "KM-BIM66-NSS" at bounding box center [731, 110] width 230 height 26
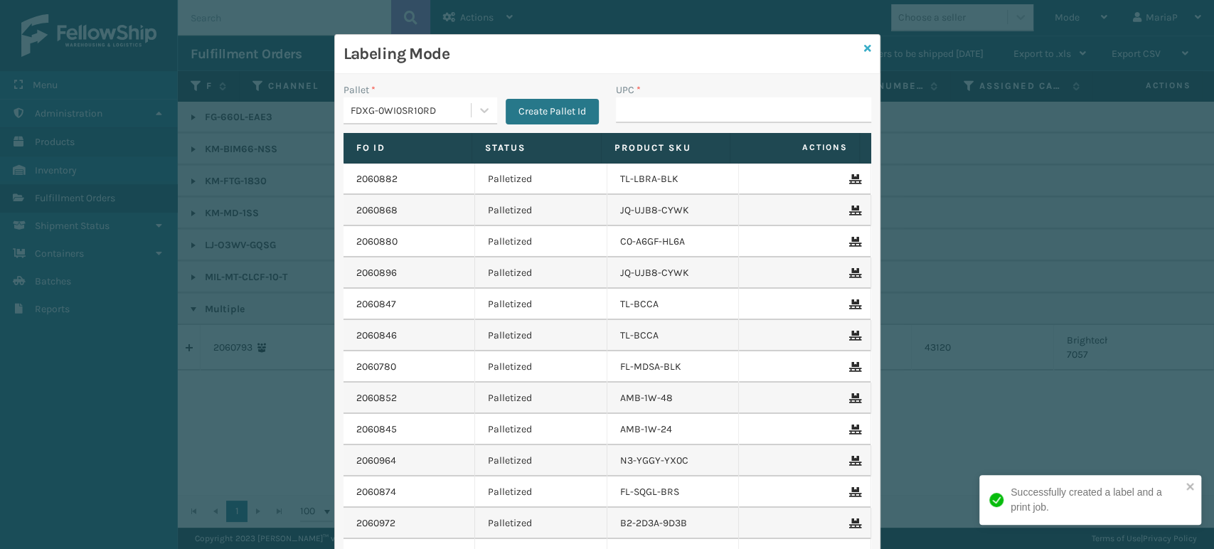
click at [864, 43] on icon at bounding box center [867, 48] width 7 height 10
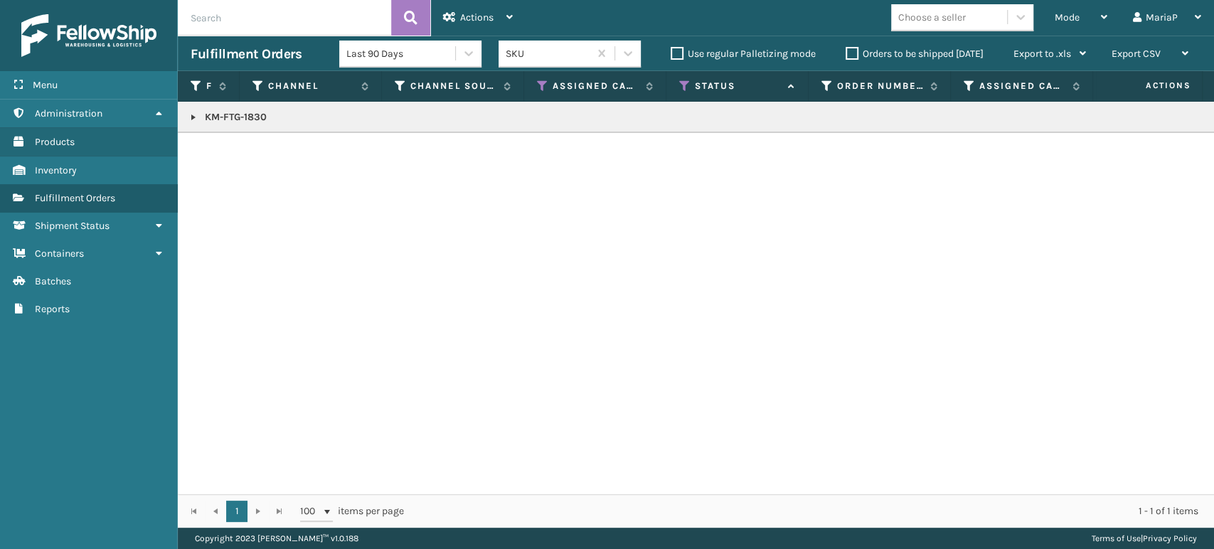
click at [191, 121] on link at bounding box center [193, 117] width 11 height 11
